Goal: Task Accomplishment & Management: Complete application form

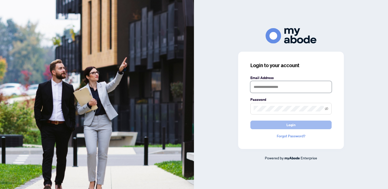
type input "**********"
click at [294, 125] on span "Login" at bounding box center [290, 125] width 9 height 8
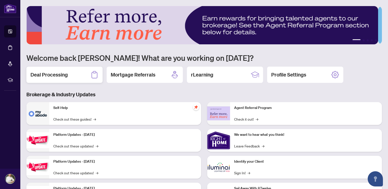
click at [62, 74] on h2 "Deal Processing" at bounding box center [48, 74] width 37 height 7
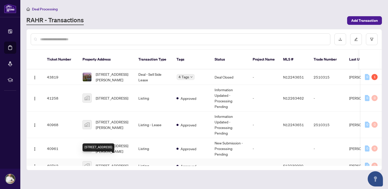
click at [118, 163] on span "[STREET_ADDRESS]" at bounding box center [112, 166] width 32 height 6
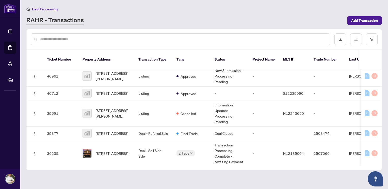
scroll to position [67, 0]
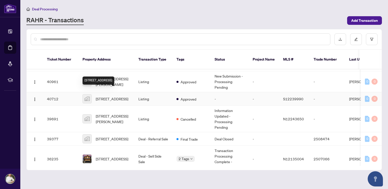
click at [120, 96] on span "[STREET_ADDRESS]" at bounding box center [112, 99] width 32 height 6
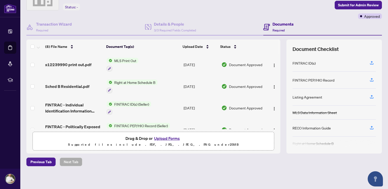
click at [168, 136] on button "Upload Forms" at bounding box center [166, 138] width 29 height 7
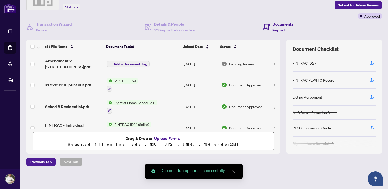
click at [134, 62] on span "Add a Document Tag" at bounding box center [130, 64] width 34 height 4
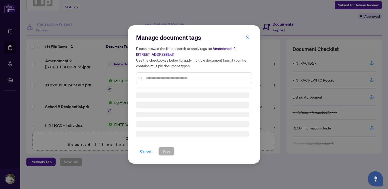
click at [153, 78] on div "Manage document tags Please browse the list or search to apply tags to: Amendme…" at bounding box center [194, 60] width 116 height 55
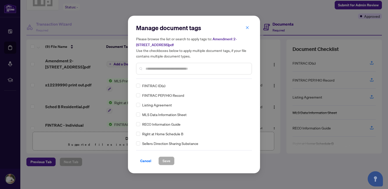
click at [153, 67] on input "text" at bounding box center [196, 69] width 102 height 6
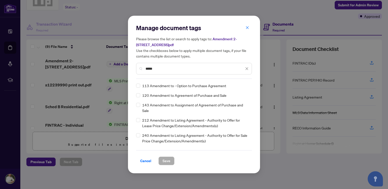
type input "*****"
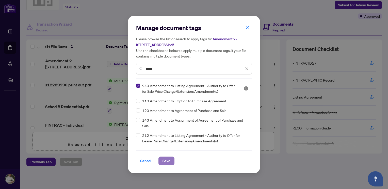
click at [167, 161] on span "Save" at bounding box center [166, 161] width 8 height 8
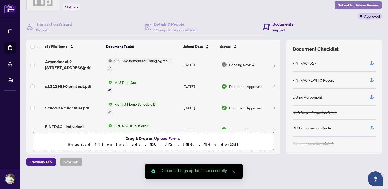
click at [368, 5] on span "Submit for Admin Review" at bounding box center [358, 5] width 41 height 8
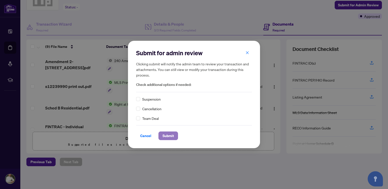
click at [164, 136] on span "Submit" at bounding box center [167, 136] width 11 height 8
